Goal: Task Accomplishment & Management: Use online tool/utility

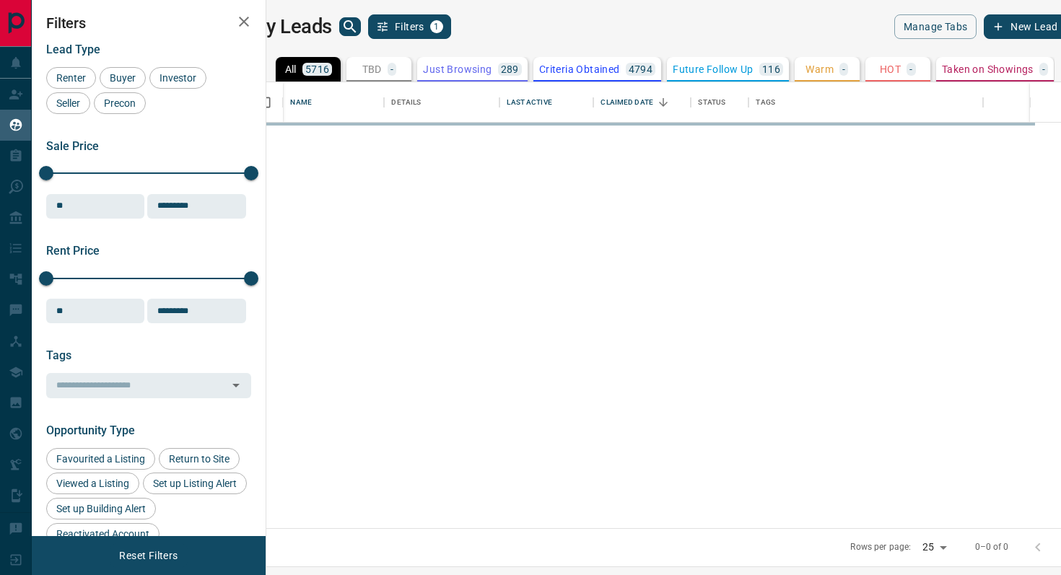
scroll to position [446, 788]
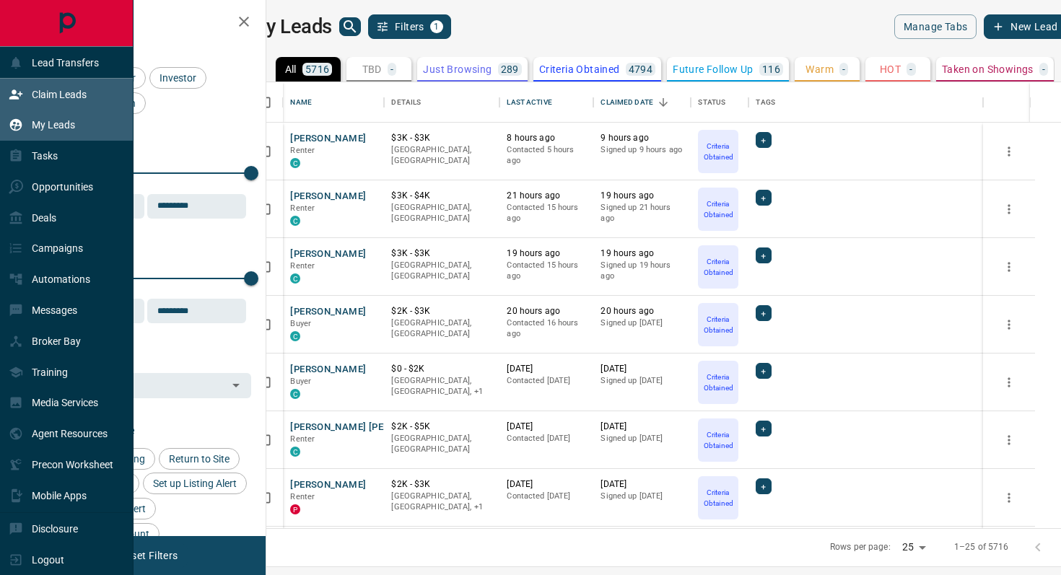
click at [87, 92] on p "Claim Leads" at bounding box center [59, 95] width 55 height 12
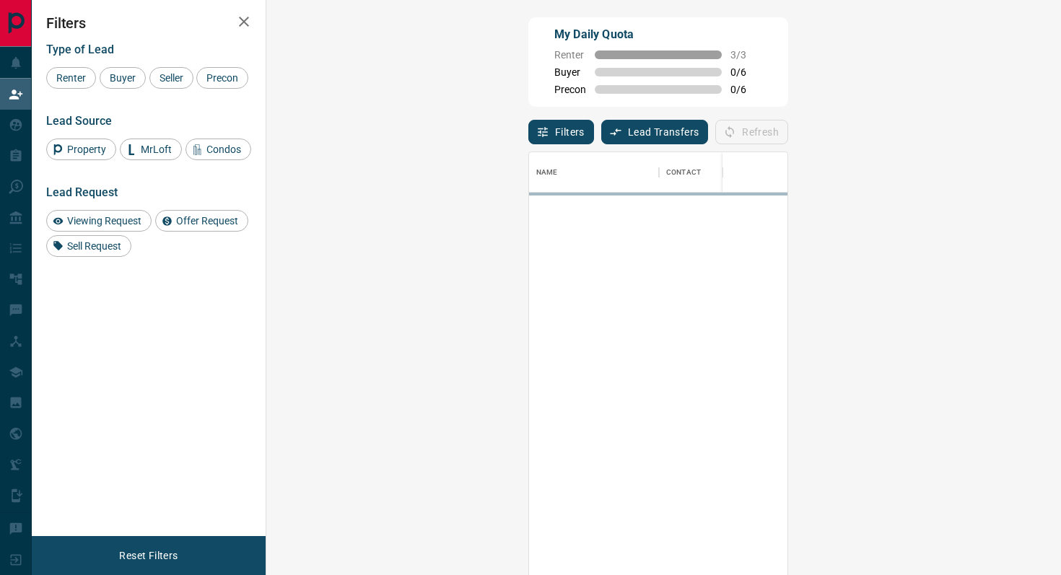
scroll to position [437, 764]
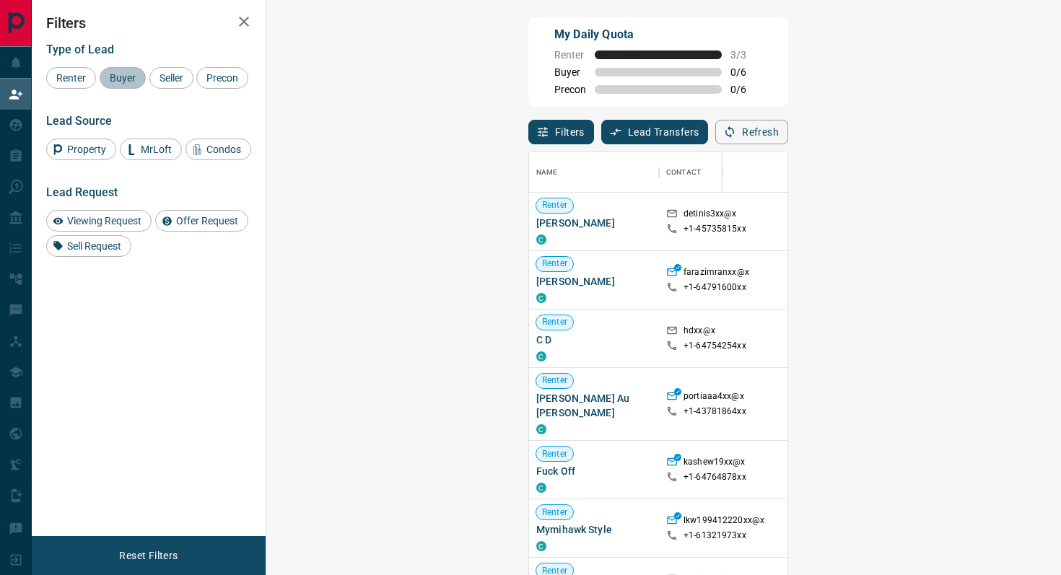
click at [130, 76] on span "Buyer" at bounding box center [123, 78] width 36 height 12
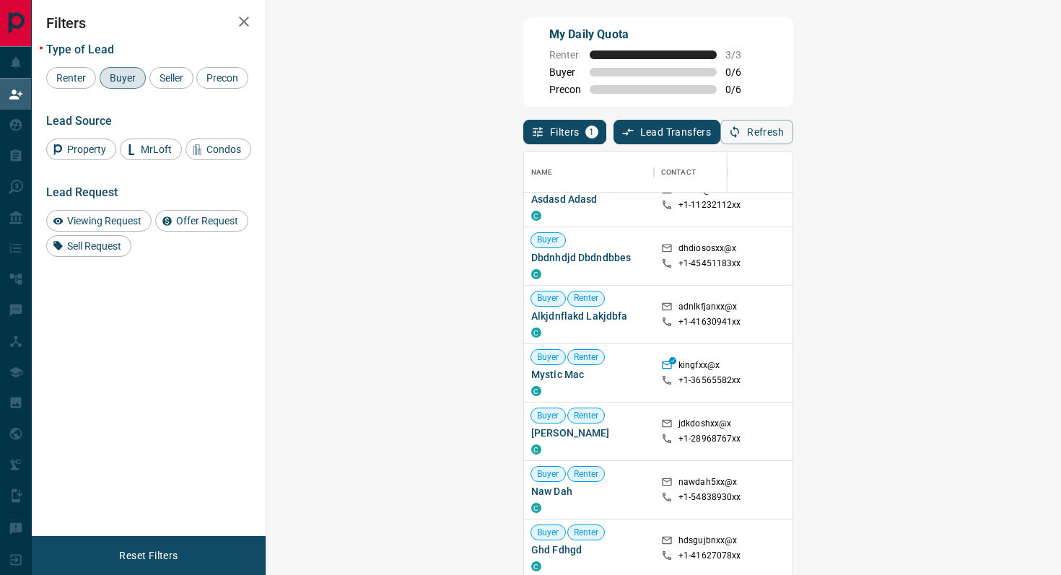
scroll to position [0, 0]
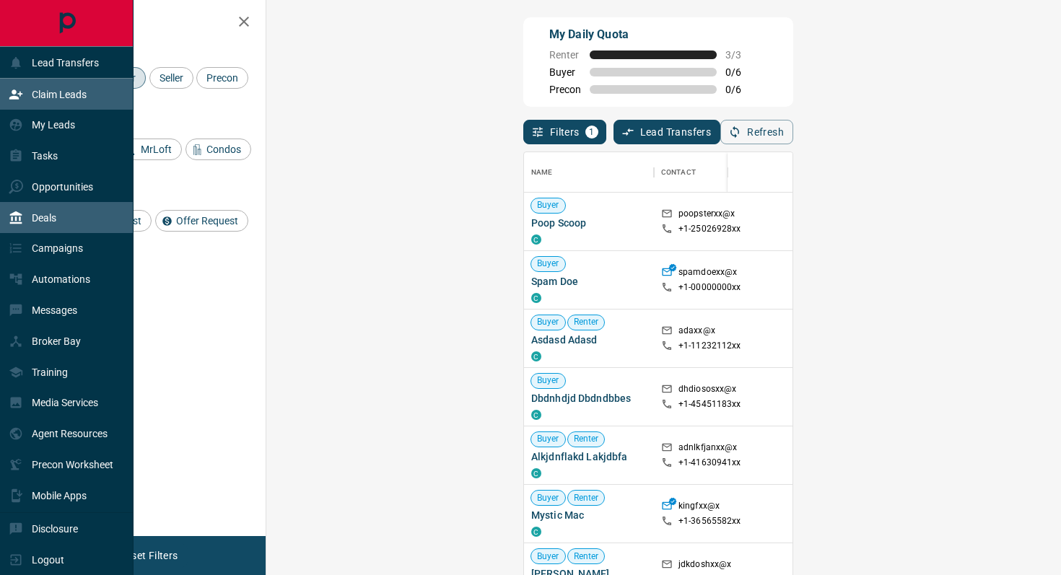
click at [33, 209] on div "Deals" at bounding box center [33, 218] width 48 height 24
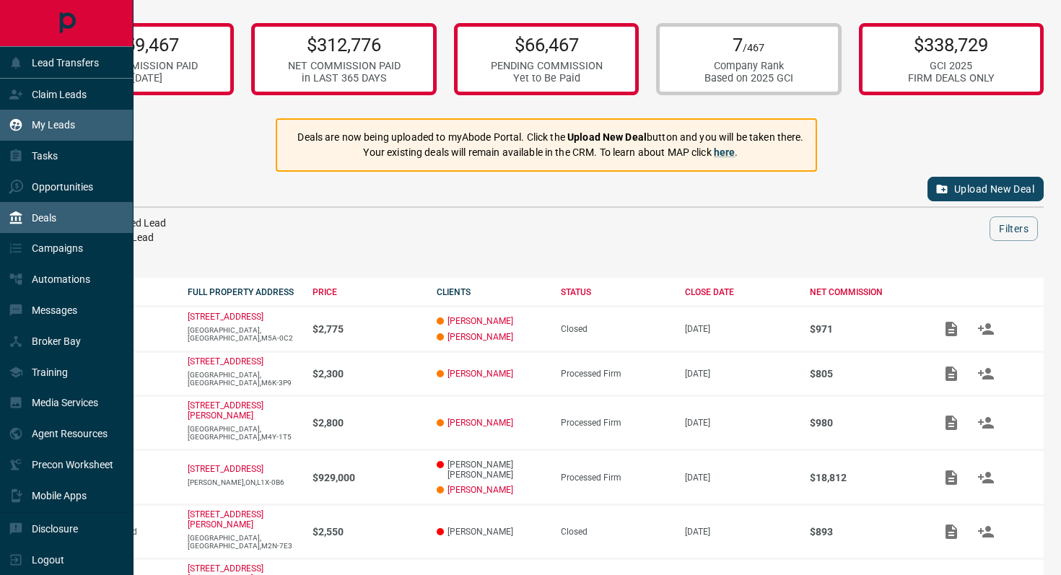
click at [64, 128] on p "My Leads" at bounding box center [53, 125] width 43 height 12
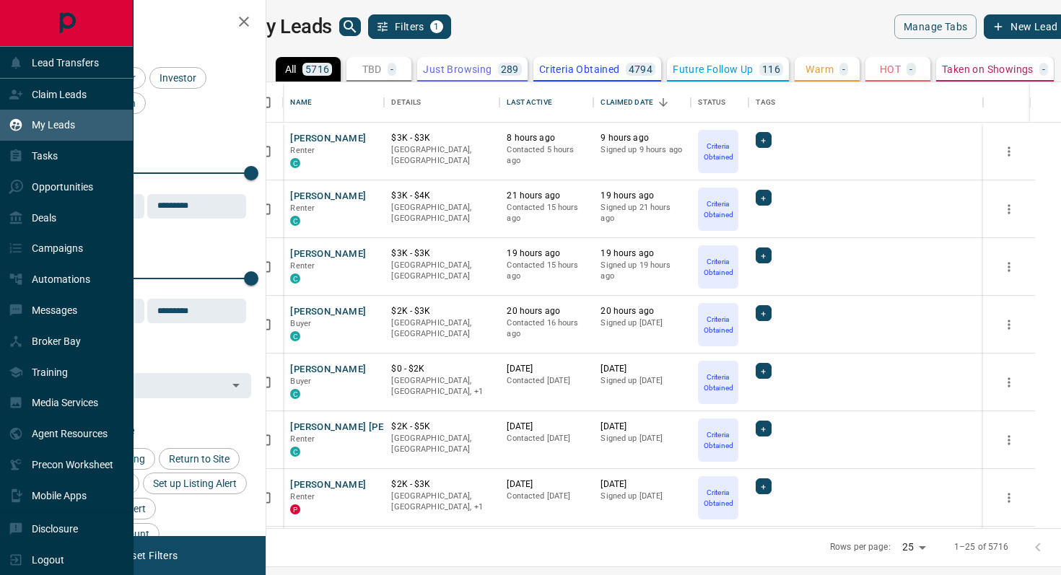
scroll to position [446, 788]
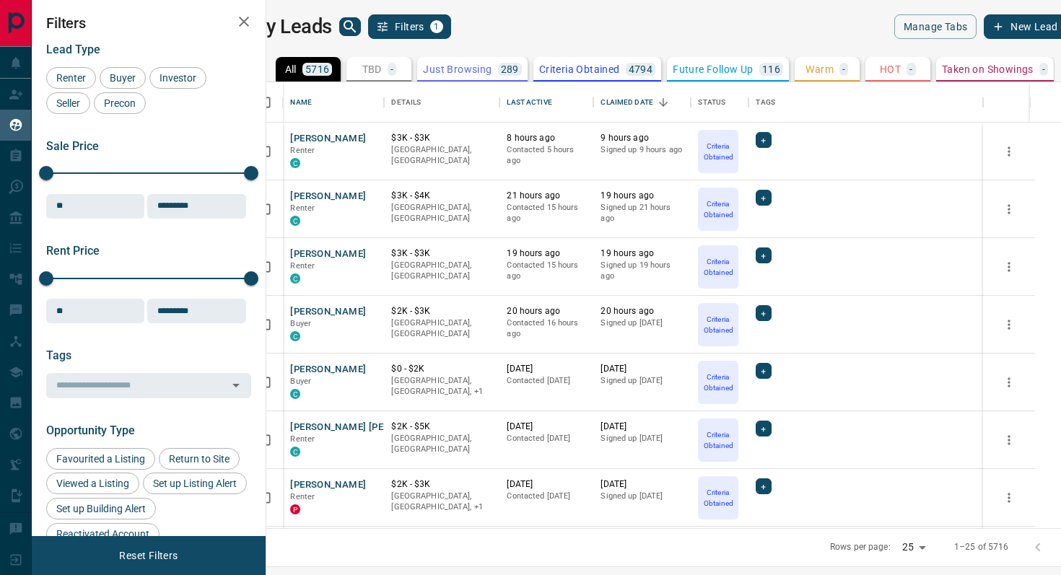
click at [359, 31] on icon "search button" at bounding box center [349, 26] width 17 height 17
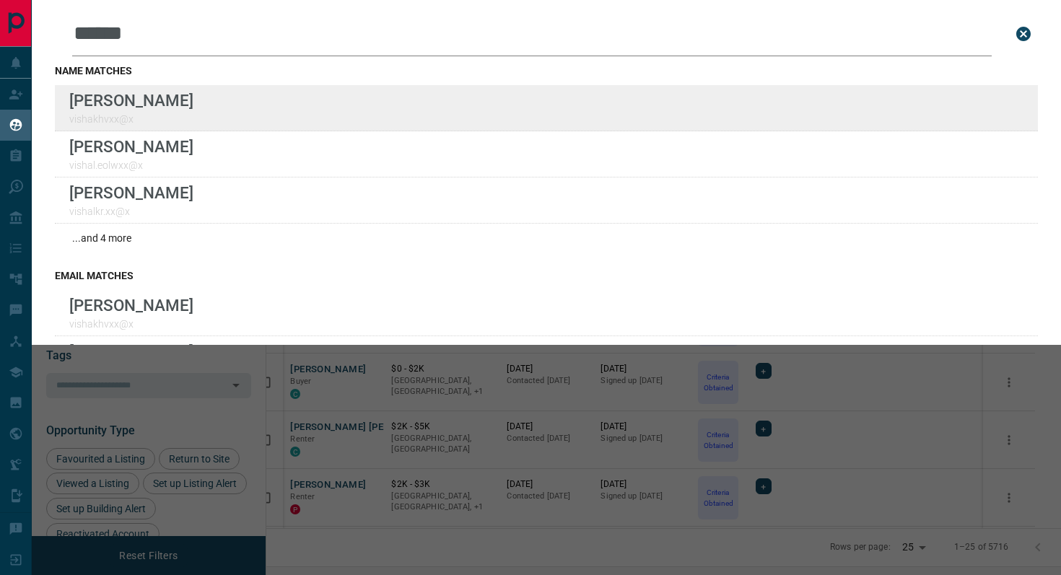
type input "******"
click at [0, 0] on div "Lead Transfers Claim Leads My Leads Tasks Opportunities Deals Campaigns Automat…" at bounding box center [530, 278] width 1061 height 557
